Goal: Transaction & Acquisition: Purchase product/service

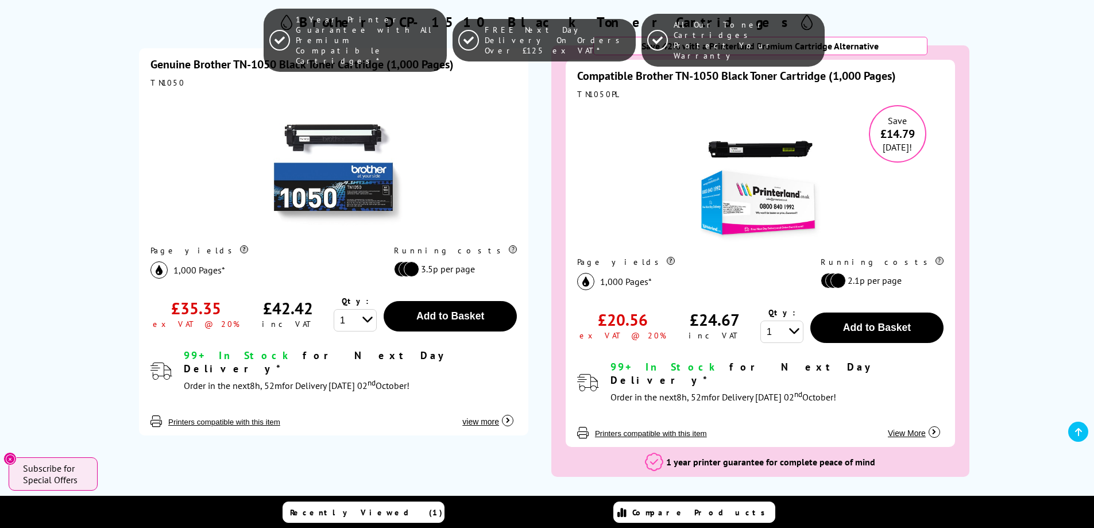
scroll to position [309, 0]
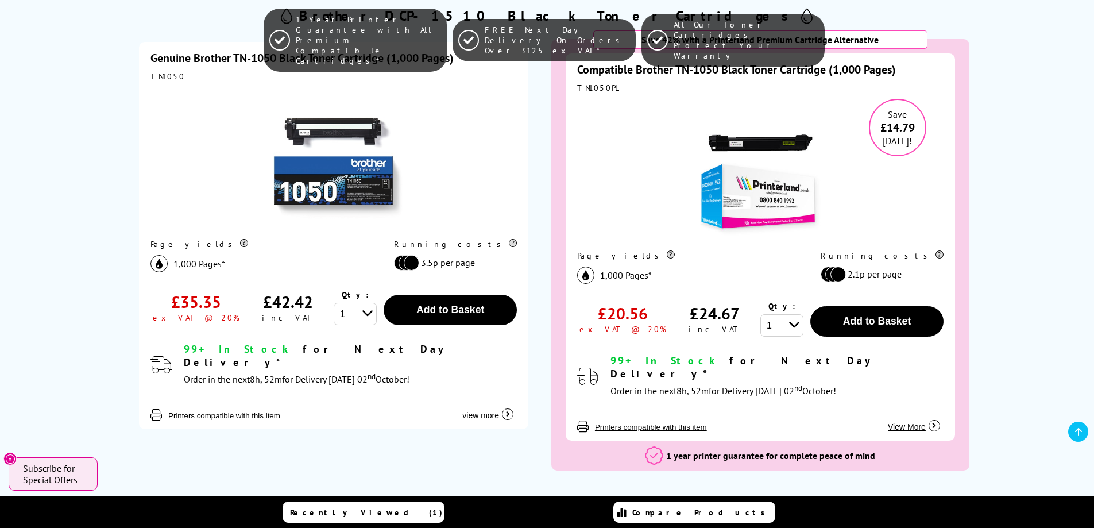
click at [391, 427] on div "Genuine Brother TN-1050 Black Toner Cartridge (1,000 Pages) TN1050 Page yields …" at bounding box center [334, 249] width 418 height 443
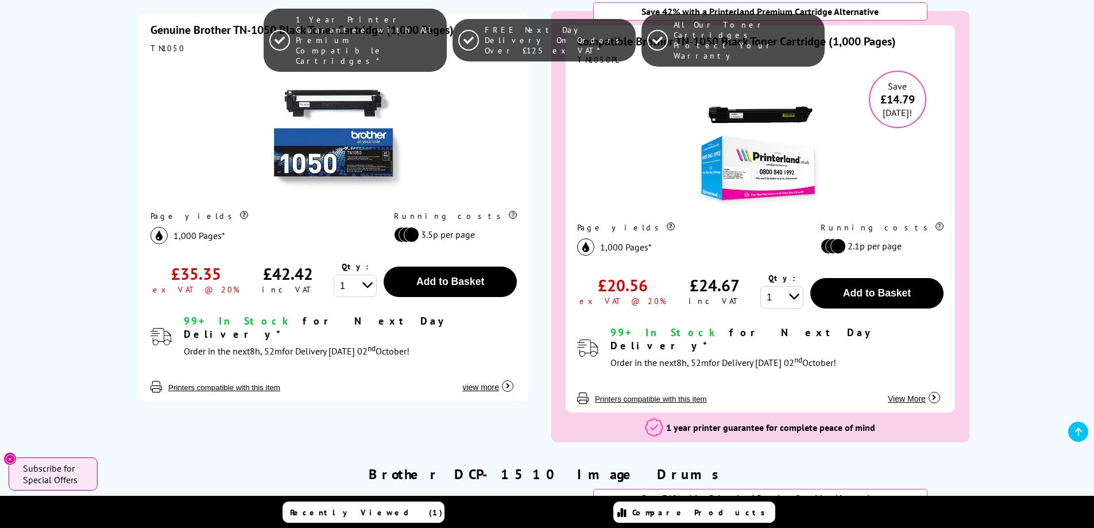
scroll to position [345, 0]
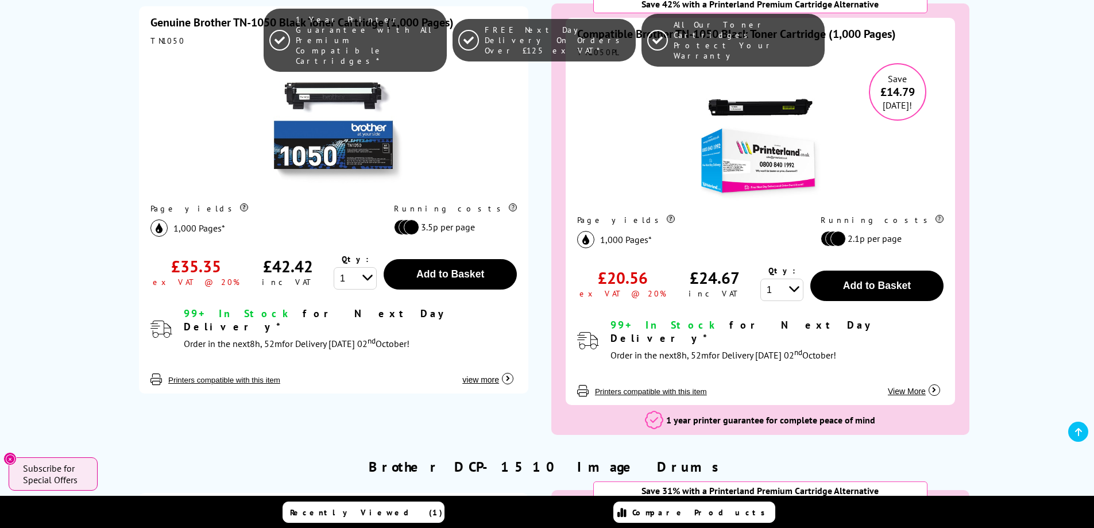
click at [481, 375] on span "view more" at bounding box center [480, 379] width 37 height 9
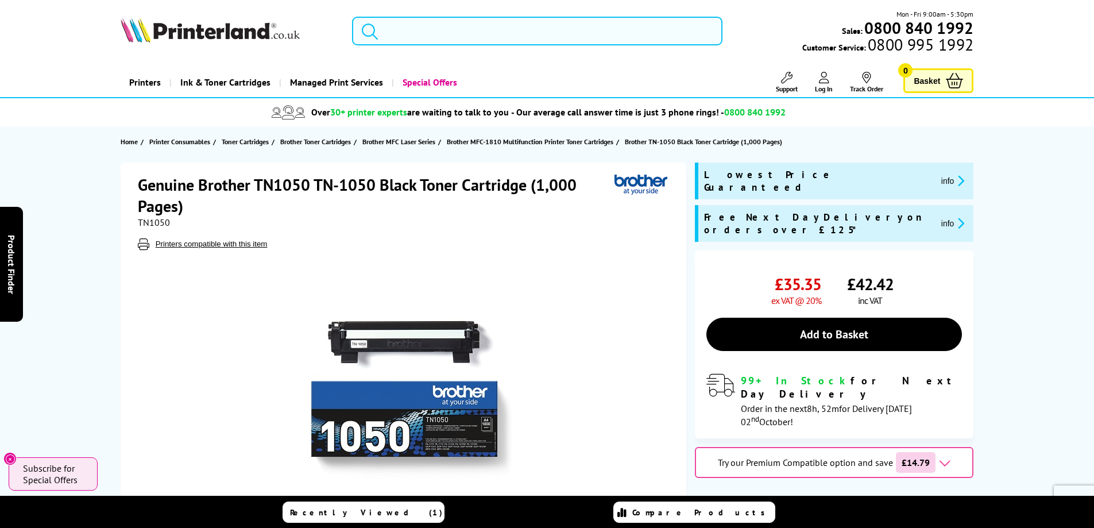
drag, startPoint x: 700, startPoint y: 98, endPoint x: 701, endPoint y: 91, distance: 7.0
